Goal: Task Accomplishment & Management: Use online tool/utility

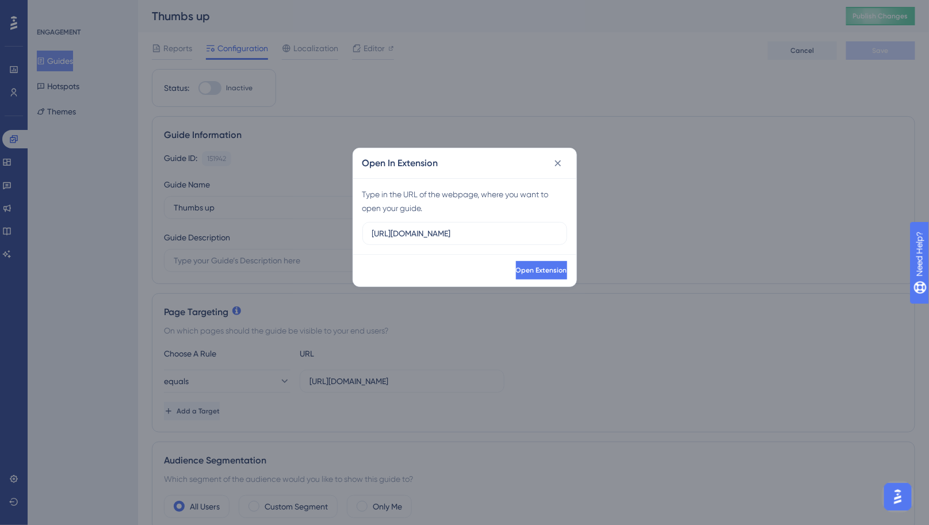
click at [547, 160] on div "Open In Extension" at bounding box center [464, 163] width 223 height 30
click at [555, 160] on icon at bounding box center [557, 163] width 11 height 11
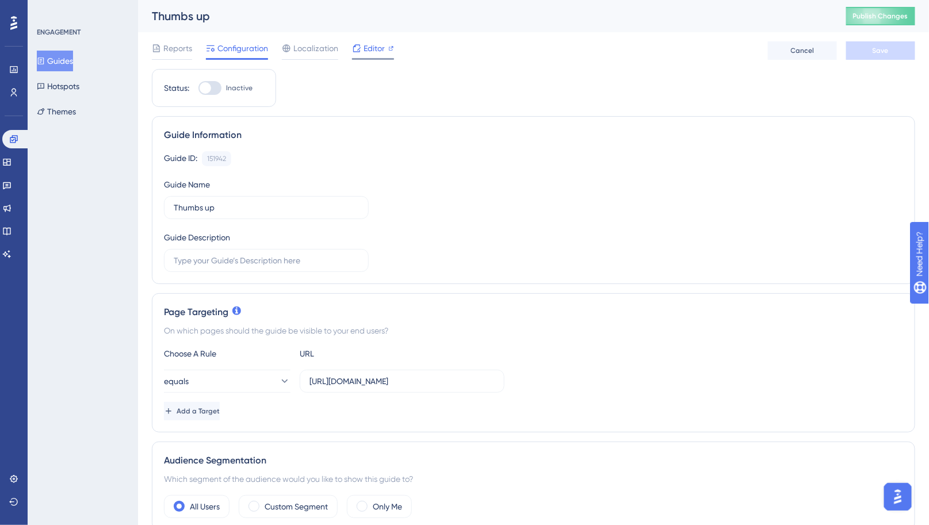
click at [379, 50] on span "Editor" at bounding box center [373, 48] width 21 height 14
click at [861, 17] on span "Publish Changes" at bounding box center [880, 15] width 55 height 9
click at [376, 57] on div "Editor" at bounding box center [373, 50] width 42 height 18
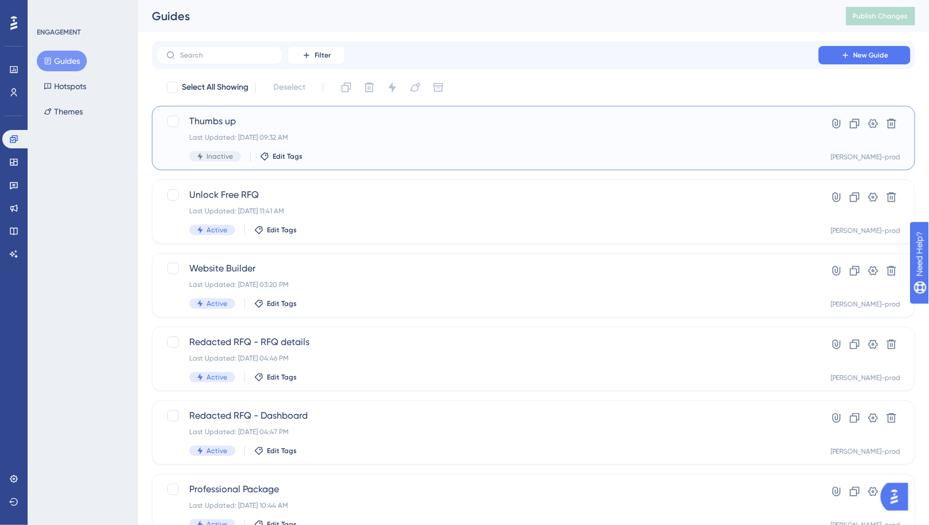
click at [626, 132] on div "Thumbs up Last Updated: Sep 15 2025, 09:32 AM Inactive Edit Tags" at bounding box center [487, 137] width 596 height 47
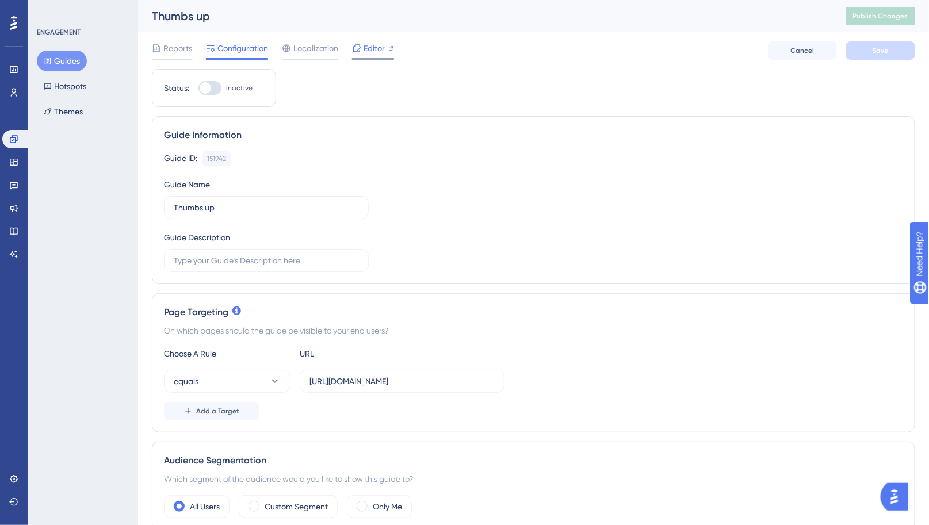
click at [377, 50] on span "Editor" at bounding box center [373, 48] width 21 height 14
click at [883, 15] on span "Publish Changes" at bounding box center [880, 15] width 55 height 9
click at [375, 46] on span "Editor" at bounding box center [373, 48] width 21 height 14
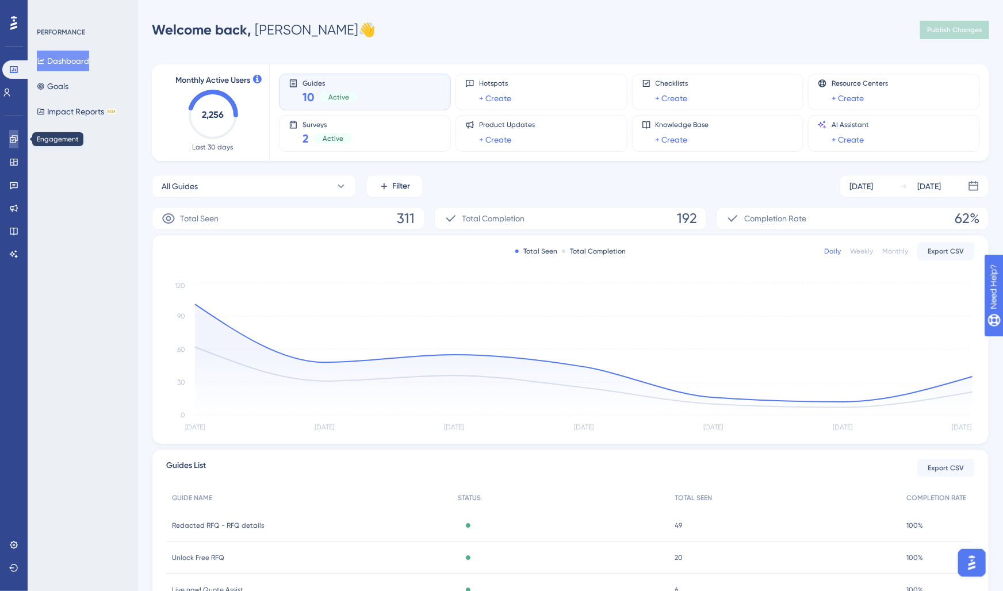
click at [18, 145] on link at bounding box center [13, 139] width 9 height 18
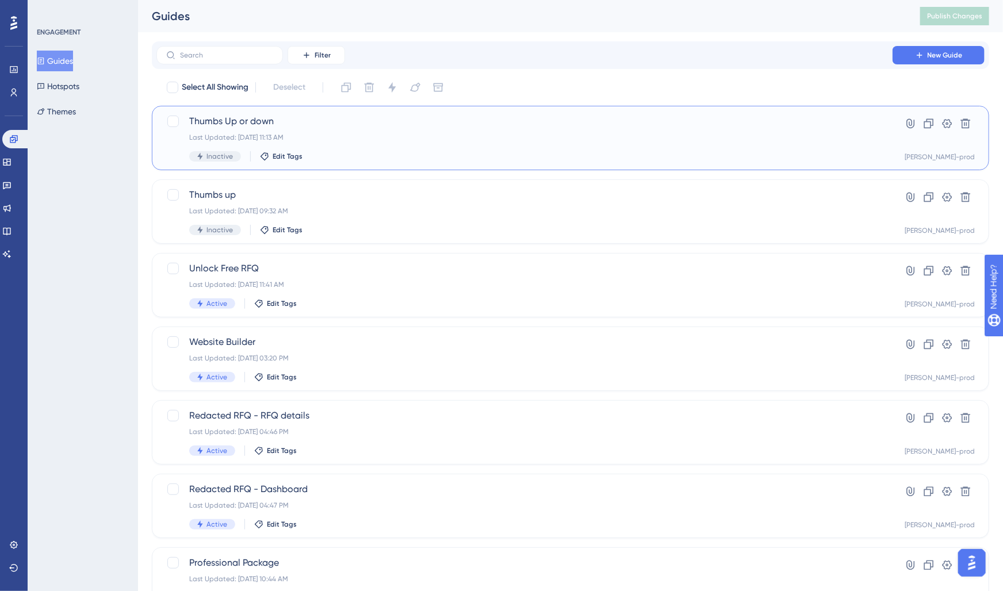
click at [428, 137] on div "Last Updated: Sep 15 2025, 11:13 AM" at bounding box center [524, 137] width 670 height 9
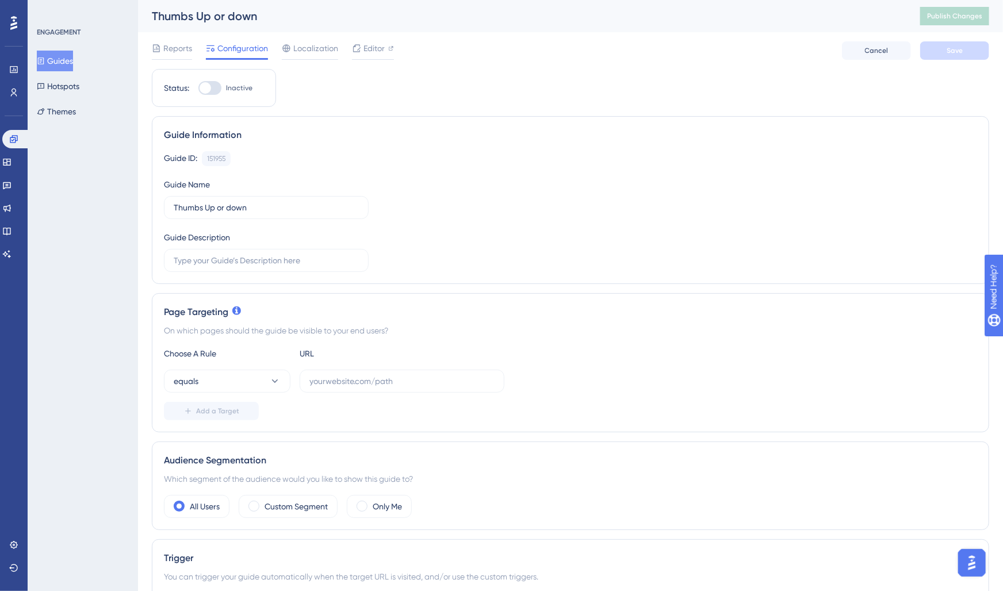
click at [348, 54] on div "Reports Configuration Localization Editor" at bounding box center [273, 50] width 242 height 18
click at [357, 49] on icon at bounding box center [356, 47] width 7 height 7
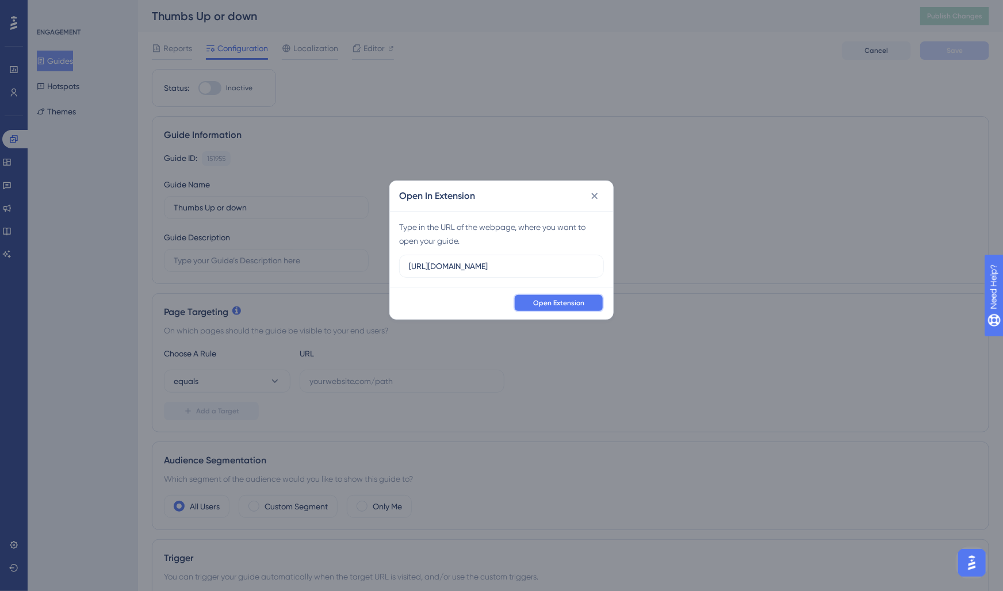
click at [570, 308] on button "Open Extension" at bounding box center [558, 303] width 90 height 18
click at [543, 300] on span "Open Extension" at bounding box center [558, 302] width 51 height 9
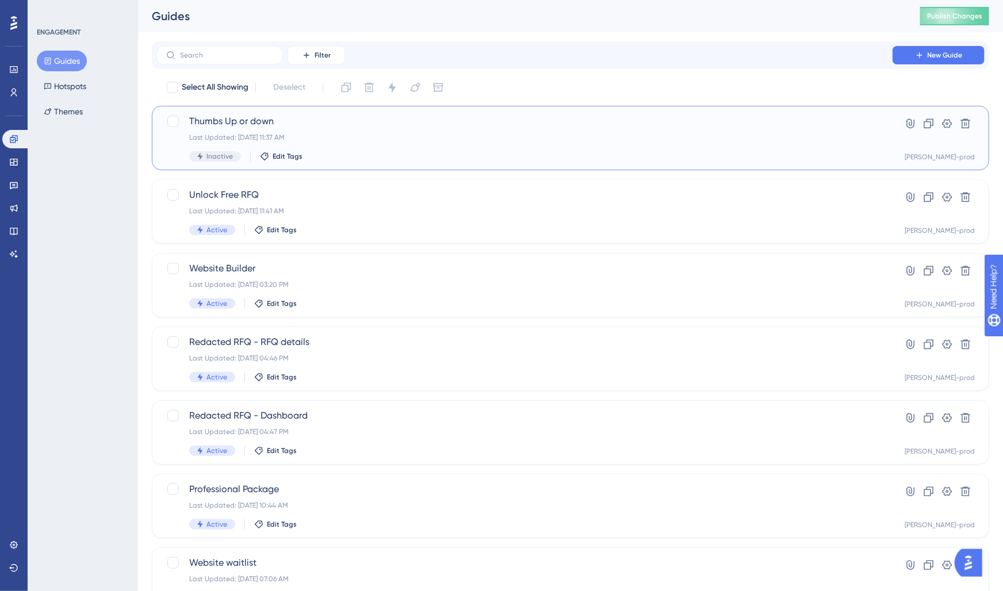
click at [371, 135] on div "Last Updated: Sep 15 2025, 11:37 AM" at bounding box center [524, 137] width 670 height 9
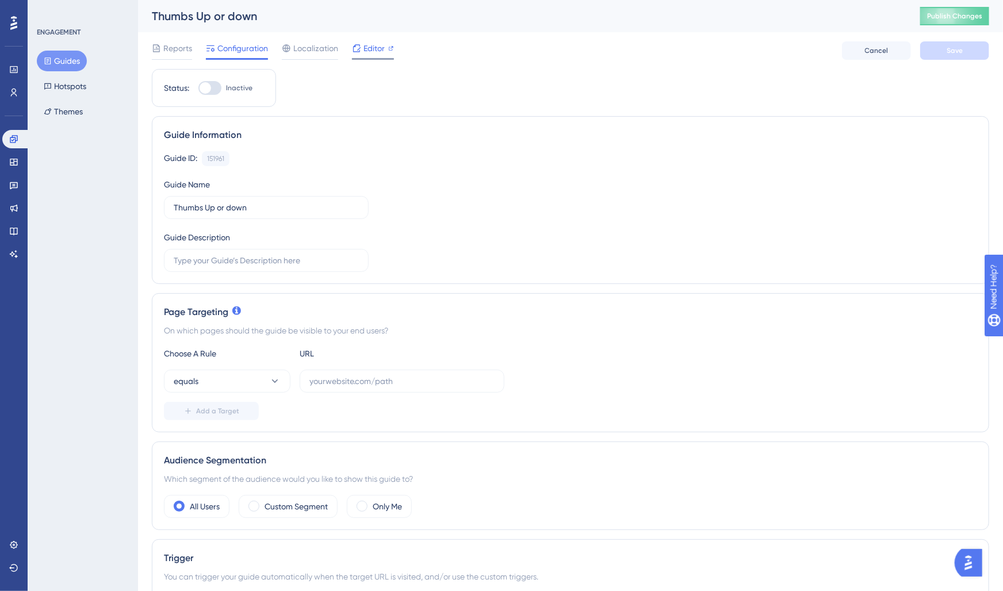
click at [365, 47] on span "Editor" at bounding box center [373, 48] width 21 height 14
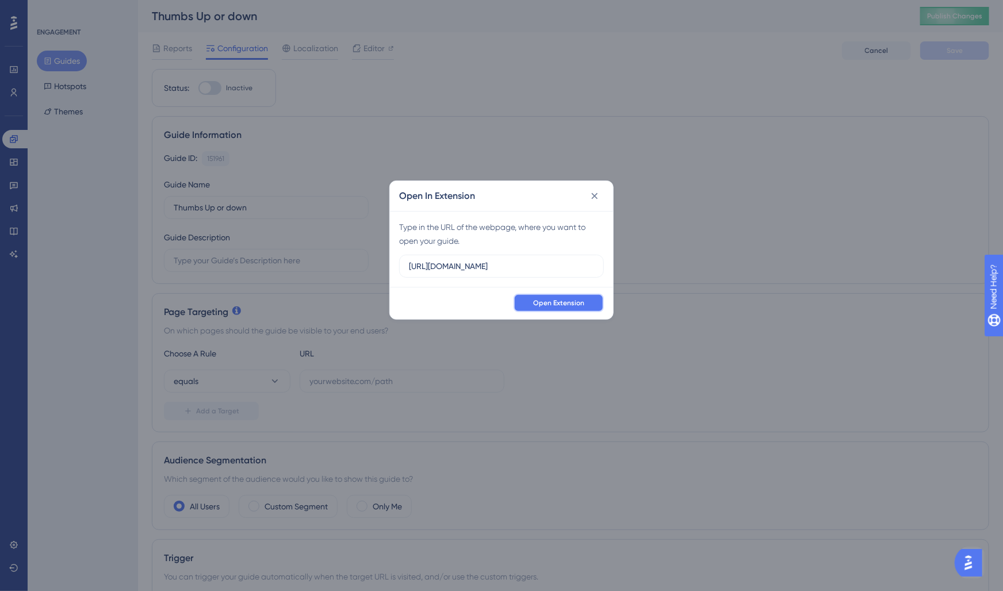
click at [531, 300] on button "Open Extension" at bounding box center [558, 303] width 90 height 18
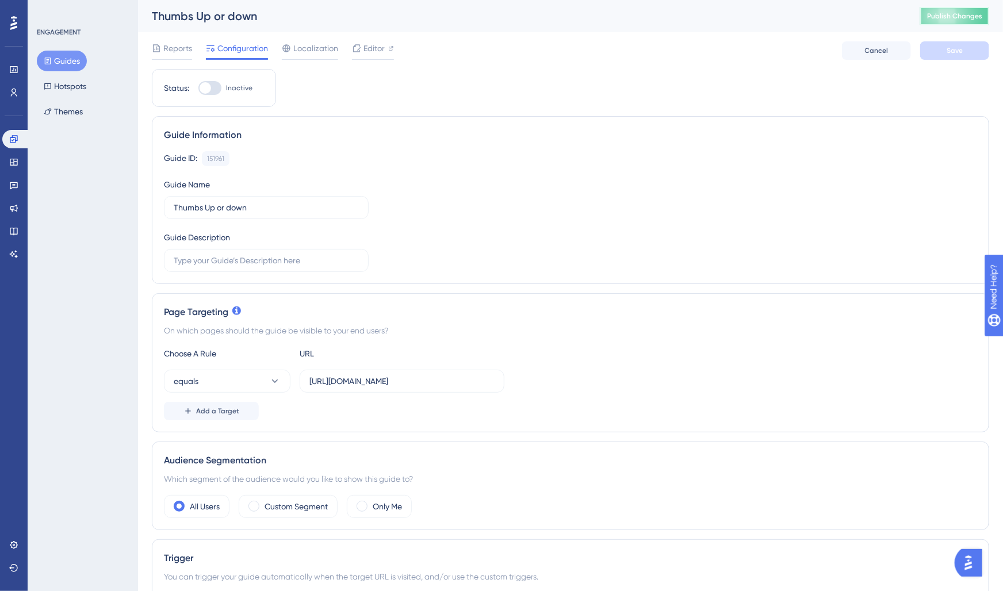
click at [939, 16] on span "Publish Changes" at bounding box center [954, 15] width 55 height 9
click at [361, 45] on div "Editor" at bounding box center [373, 48] width 42 height 14
